Goal: Task Accomplishment & Management: Manage account settings

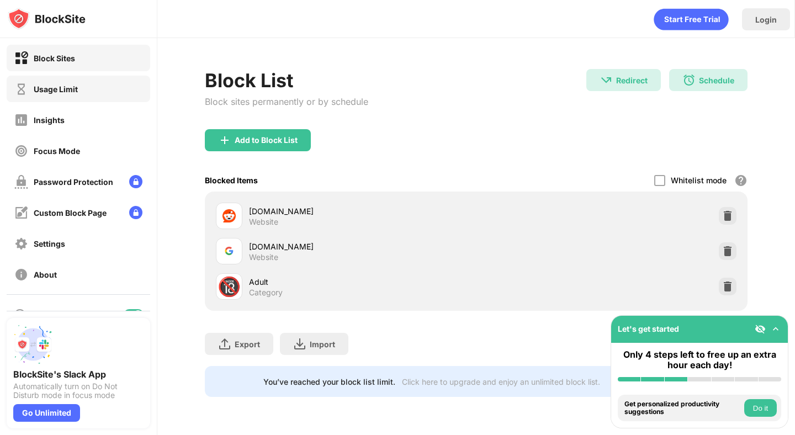
click at [74, 86] on div "Usage Limit" at bounding box center [56, 89] width 44 height 9
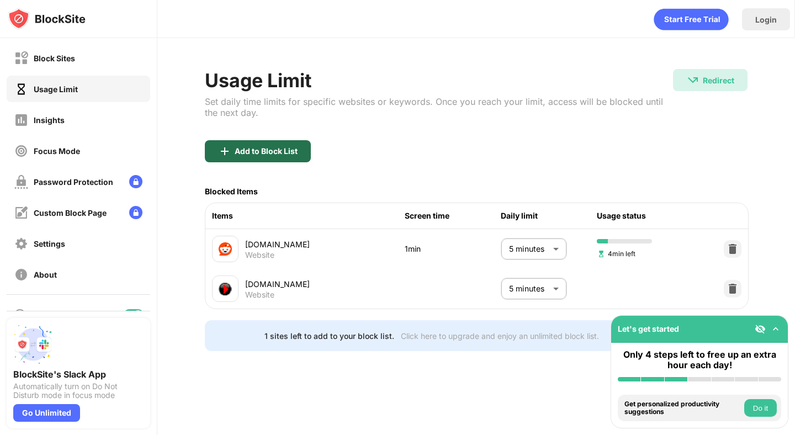
click at [252, 144] on div "Add to Block List" at bounding box center [258, 151] width 106 height 22
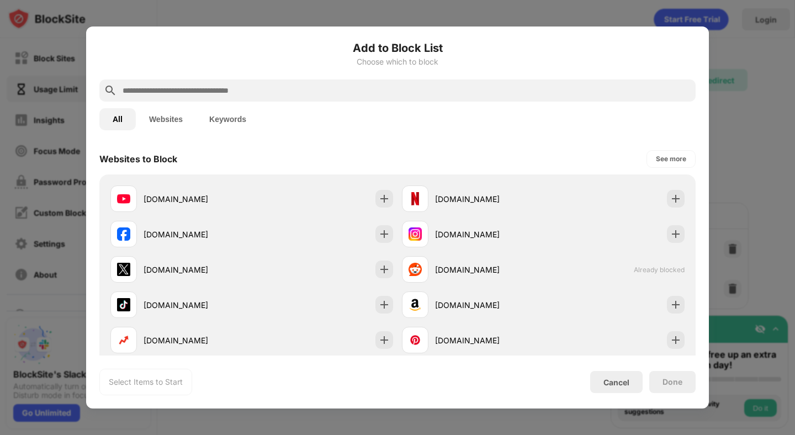
click at [263, 85] on input "text" at bounding box center [407, 90] width 570 height 13
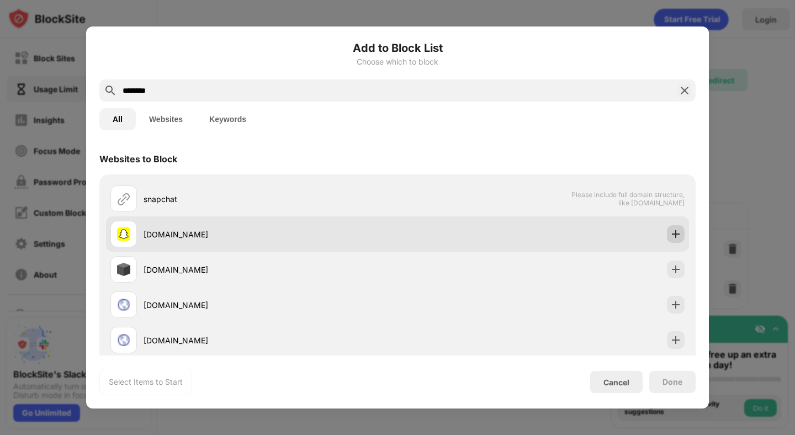
type input "********"
click at [676, 233] on img at bounding box center [676, 234] width 11 height 11
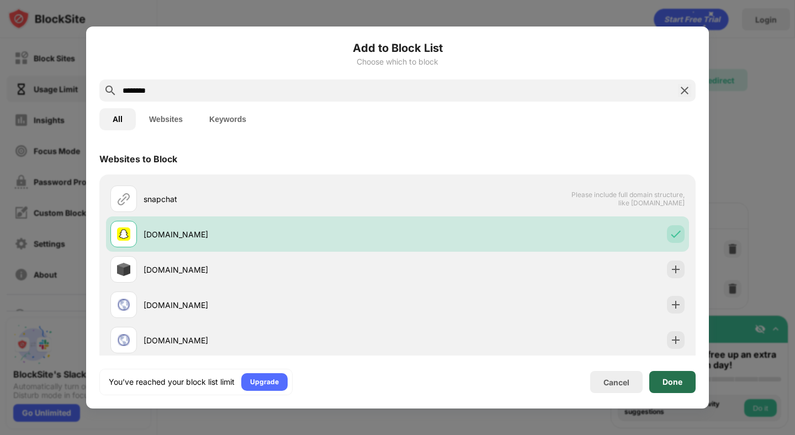
click at [671, 386] on div "Done" at bounding box center [673, 382] width 20 height 9
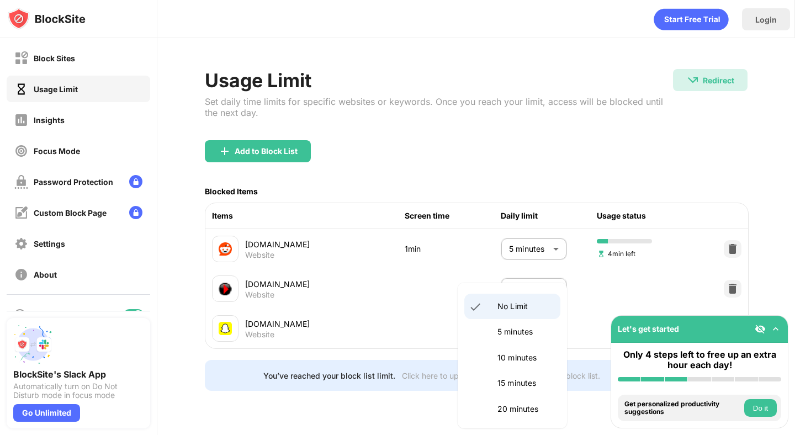
click at [535, 325] on body "Block Sites Usage Limit Insights Focus Mode Password Protection Custom Block Pa…" at bounding box center [397, 217] width 795 height 435
click at [521, 330] on p "5 minutes" at bounding box center [526, 332] width 56 height 12
type input "*"
